Goal: Task Accomplishment & Management: Manage account settings

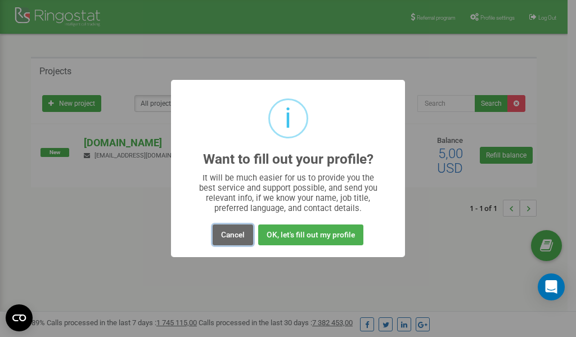
click at [234, 236] on button "Cancel" at bounding box center [233, 235] width 41 height 21
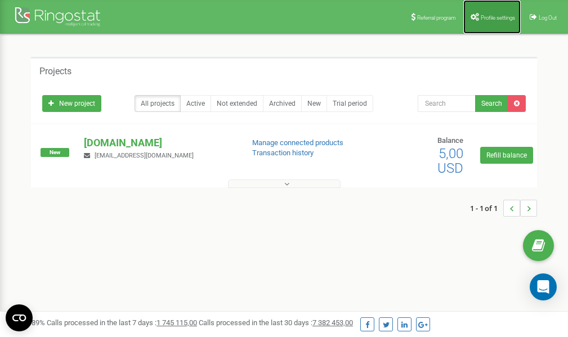
click at [497, 18] on span "Profile settings" at bounding box center [498, 18] width 34 height 6
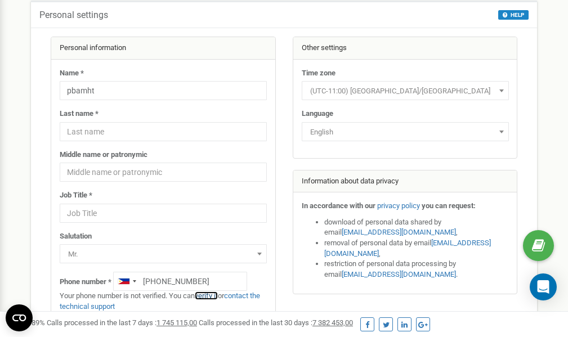
click at [205, 296] on link "verify it" at bounding box center [206, 296] width 23 height 8
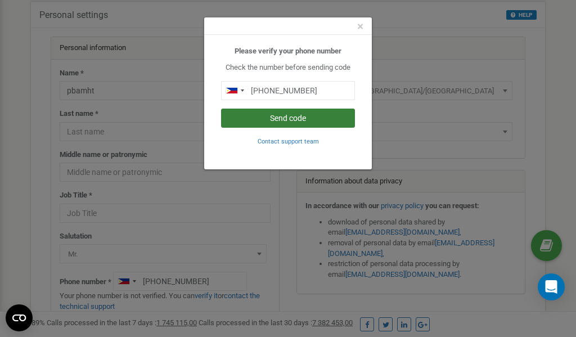
click at [290, 116] on button "Send code" at bounding box center [288, 118] width 134 height 19
